Goal: Information Seeking & Learning: Learn about a topic

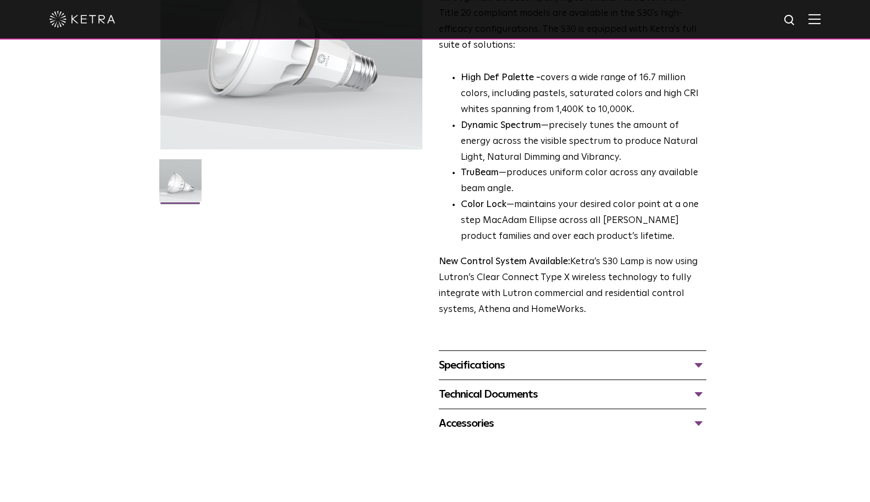
scroll to position [282, 0]
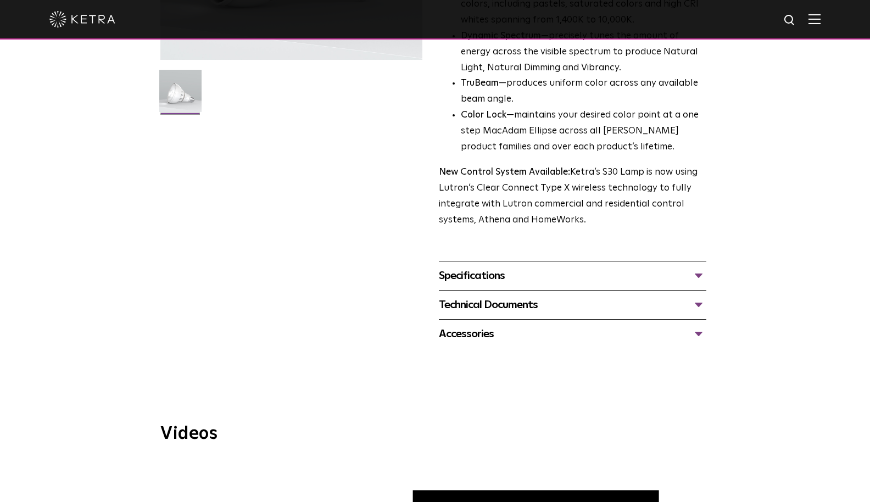
click at [503, 261] on div "Specifications DIMENSIONS Size 30 Long Neck LUMEN OUTPUTS 1100 HOUSING COLORS W…" at bounding box center [572, 275] width 267 height 29
click at [501, 267] on div "Specifications" at bounding box center [572, 276] width 267 height 18
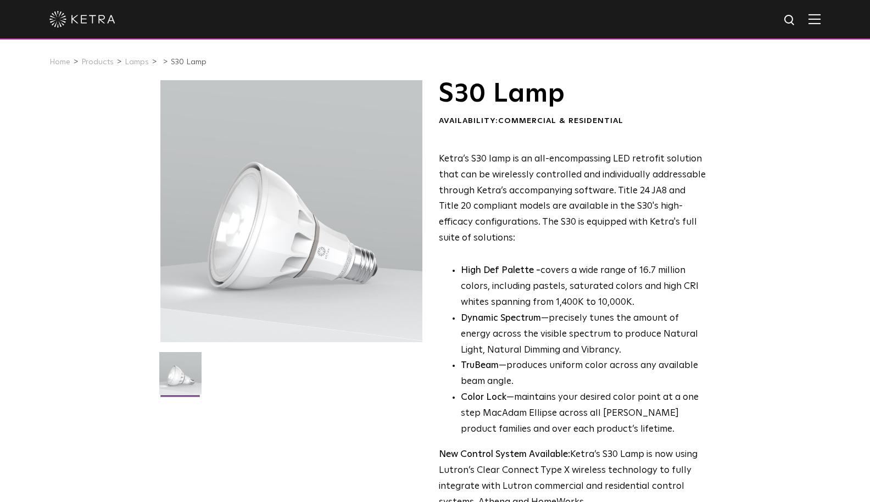
scroll to position [0, 0]
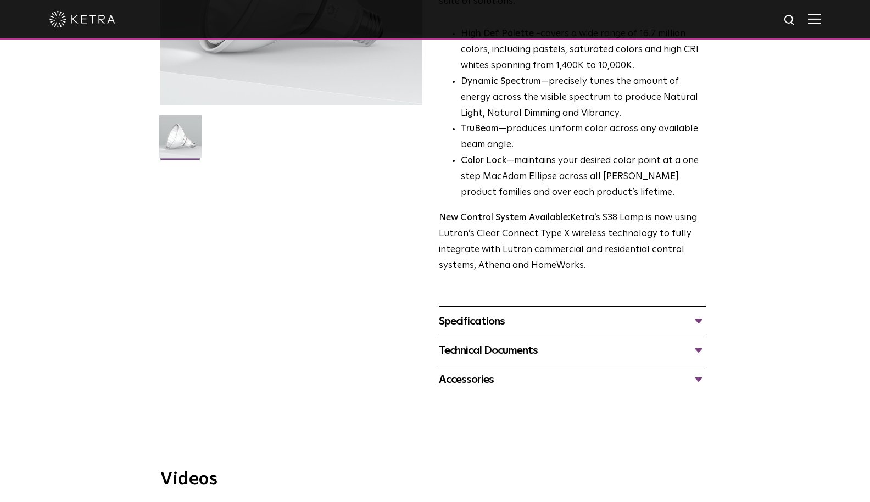
scroll to position [337, 0]
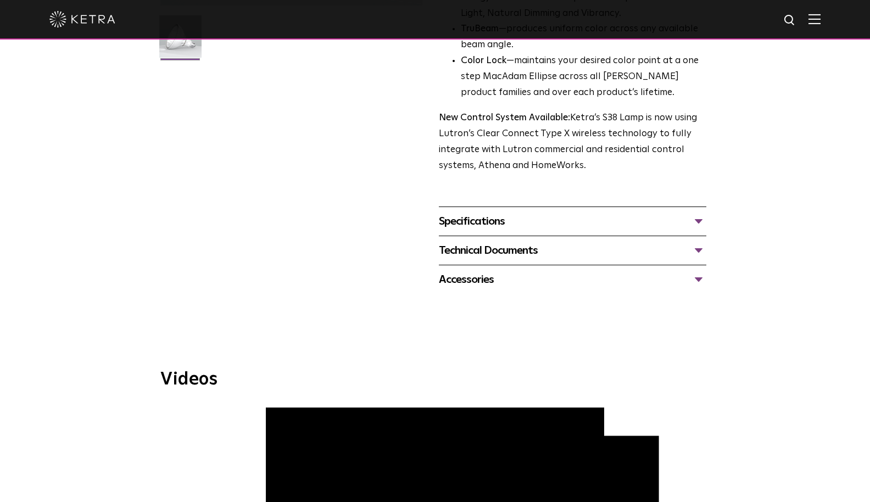
click at [503, 243] on div "Technical Documents" at bounding box center [572, 251] width 267 height 18
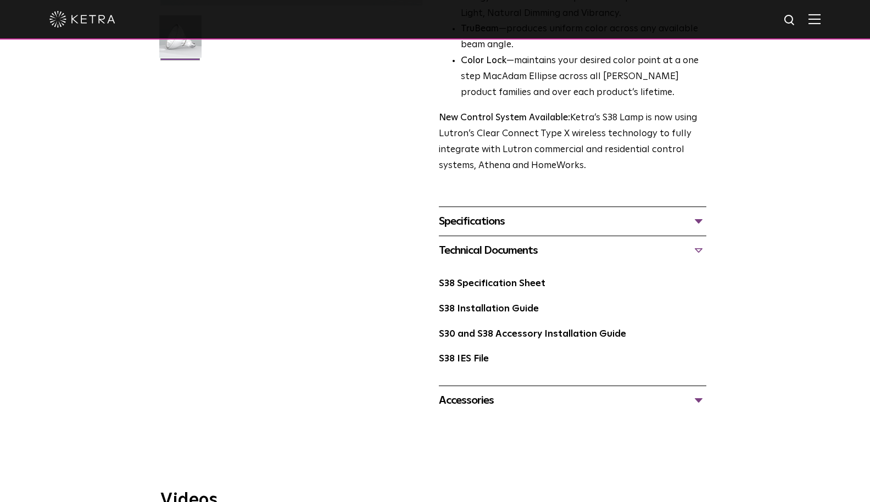
click at [484, 225] on div "Specifications LUMEN OUTPUTS 1100 HOUSING COLORS White, Black BASE TYPES E26 Ed…" at bounding box center [572, 221] width 267 height 29
click at [484, 213] on div "Specifications" at bounding box center [572, 222] width 267 height 18
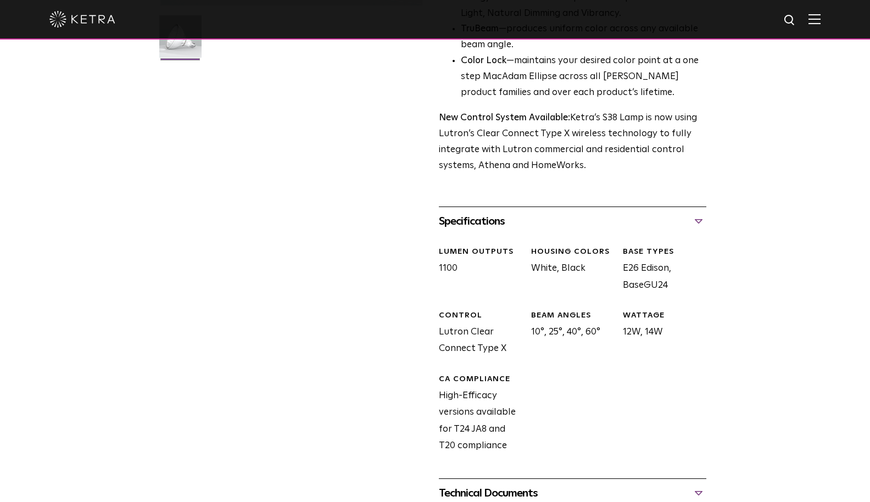
click at [4, 268] on div "S38 Lamp Availability: Commercial & Residential Ketra’s S38 lamp is an all-enco…" at bounding box center [435, 201] width 870 height 914
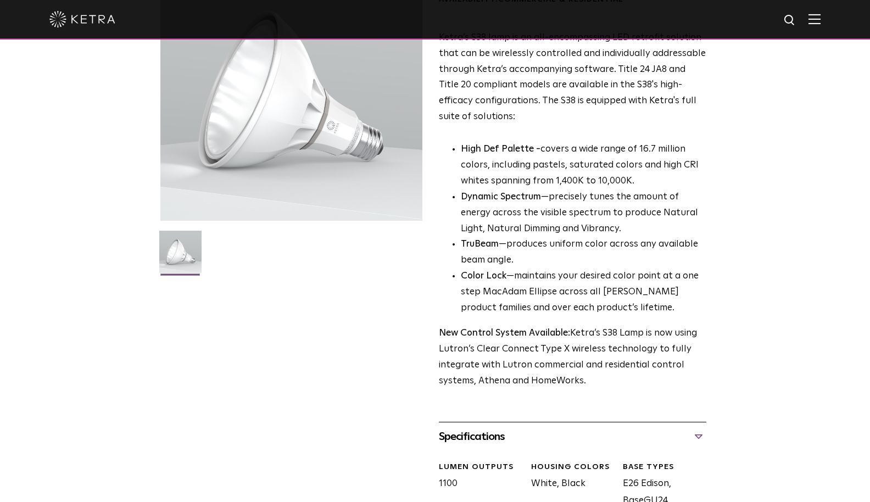
scroll to position [100, 0]
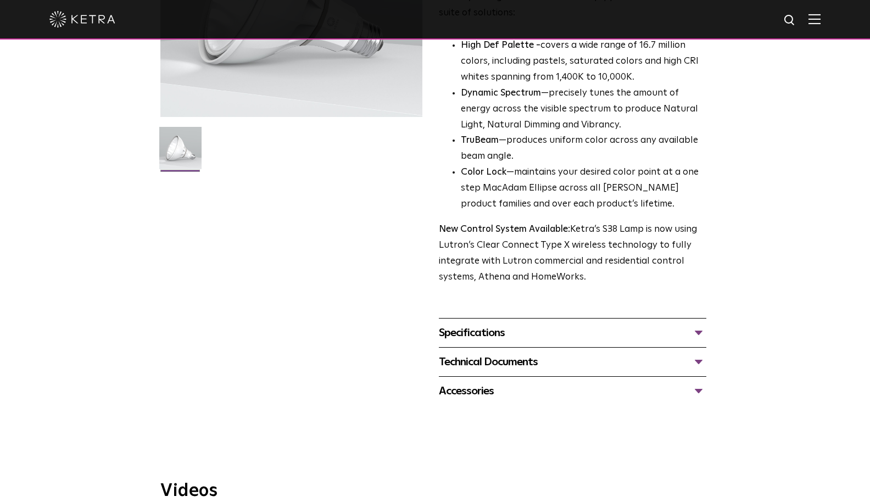
scroll to position [145, 0]
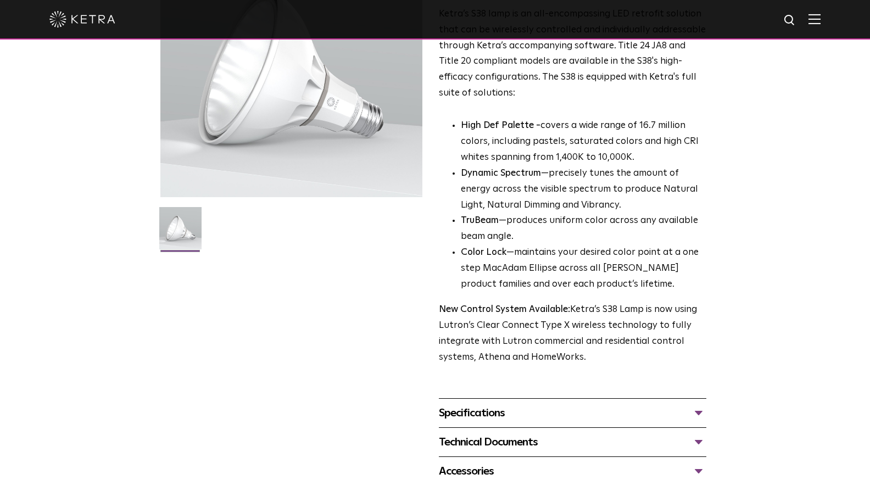
click at [503, 433] on div "Technical Documents" at bounding box center [572, 442] width 267 height 18
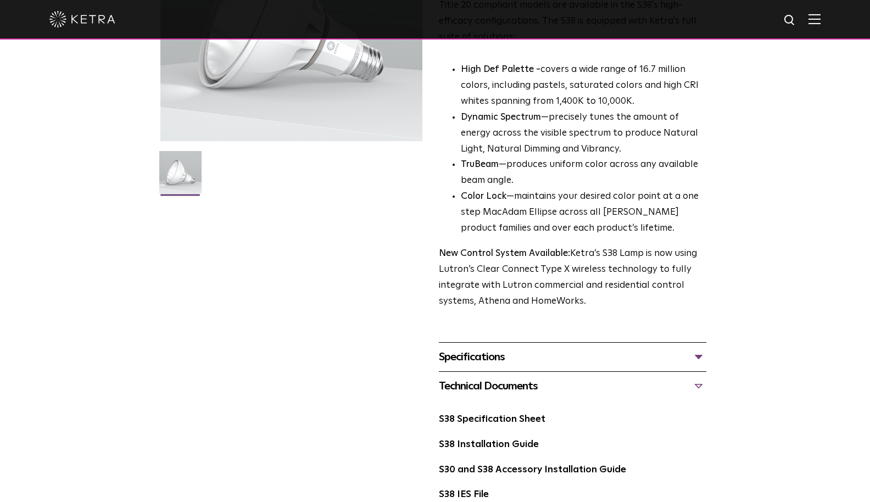
scroll to position [264, 0]
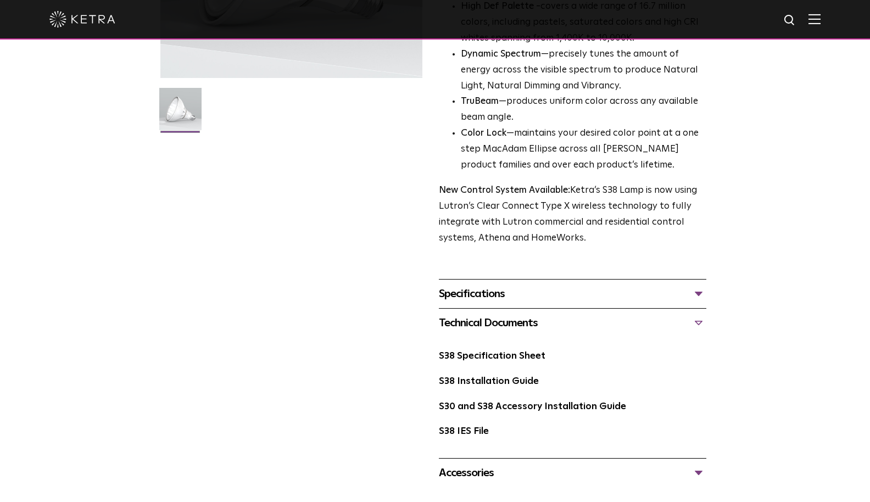
click at [536, 288] on div "Specifications" at bounding box center [572, 294] width 267 height 18
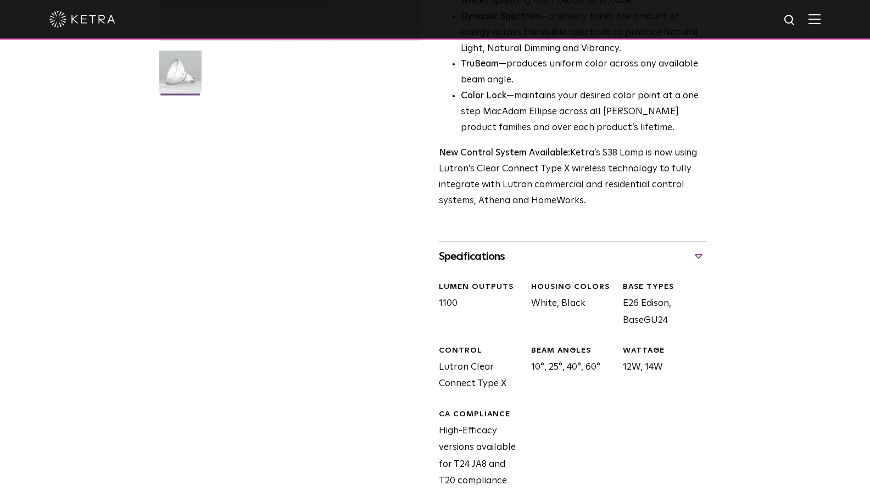
scroll to position [307, 0]
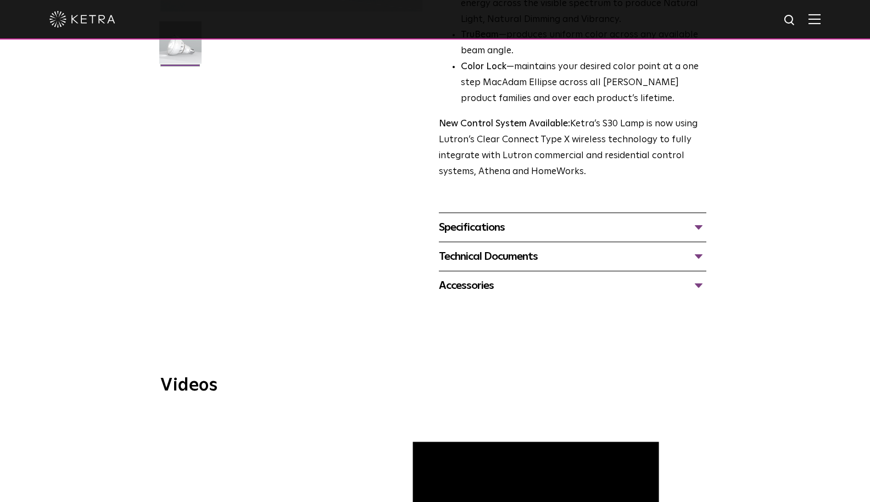
click at [483, 251] on div "Technical Documents" at bounding box center [572, 257] width 267 height 18
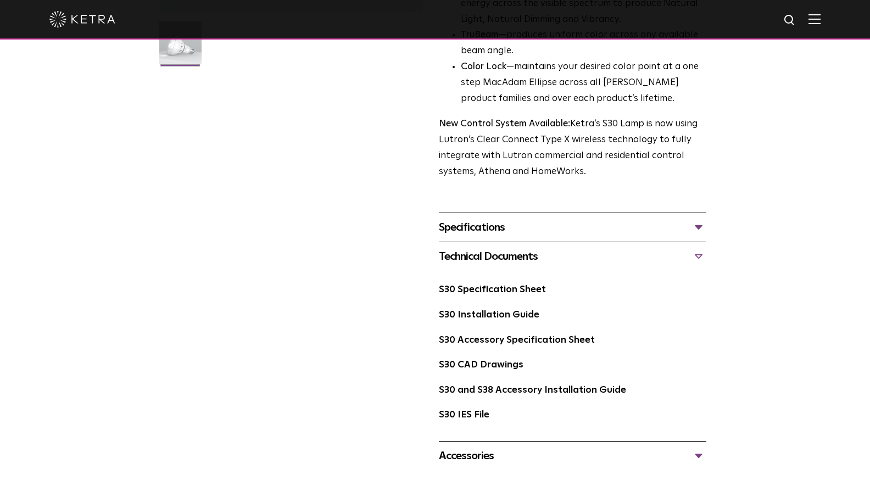
click at [476, 219] on div "Specifications" at bounding box center [572, 228] width 267 height 18
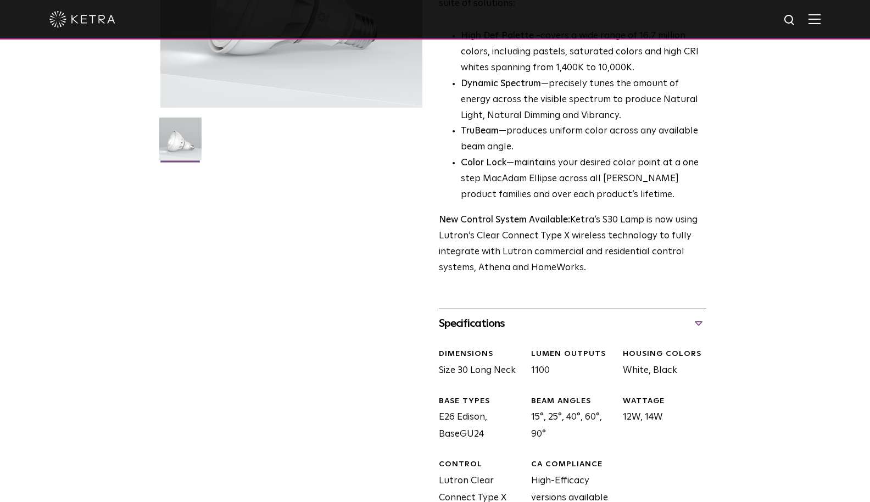
scroll to position [447, 0]
